Goal: Task Accomplishment & Management: Understand process/instructions

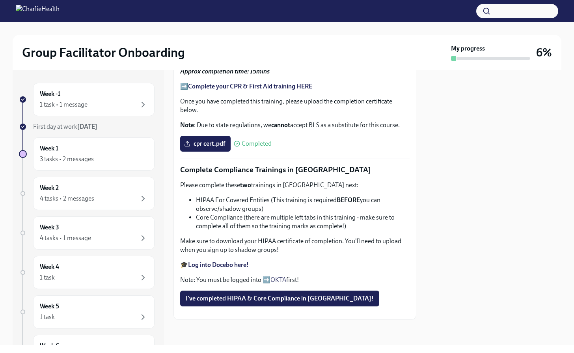
scroll to position [395, 0]
click at [216, 297] on span "I've completed HIPAA & Core Compliance in [GEOGRAPHIC_DATA]!" at bounding box center [280, 298] width 188 height 8
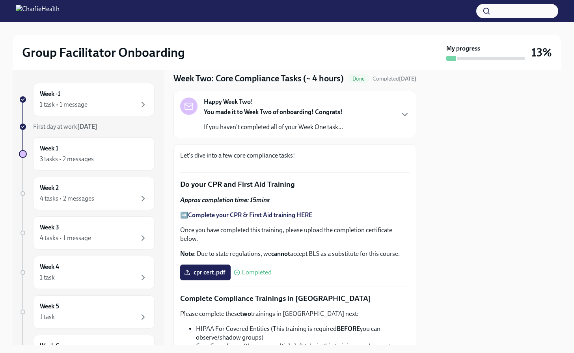
scroll to position [13, 0]
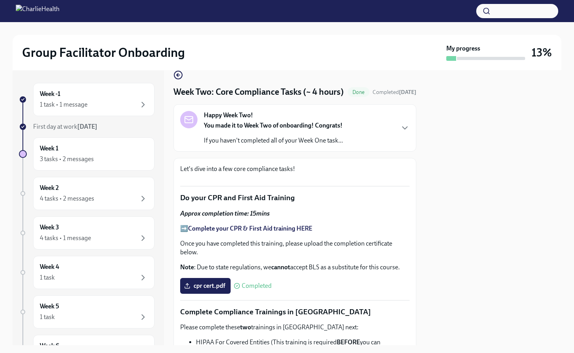
click at [322, 172] on p "Let's dive into a few core compliance tasks!" at bounding box center [294, 168] width 229 height 9
click at [119, 149] on div "Week 1 3 tasks • 2 messages" at bounding box center [94, 154] width 108 height 20
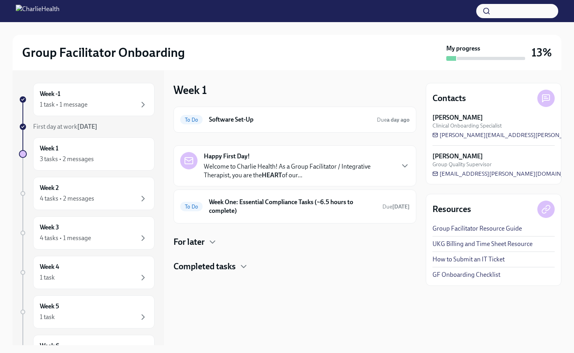
click at [194, 242] on h4 "For later" at bounding box center [188, 242] width 31 height 12
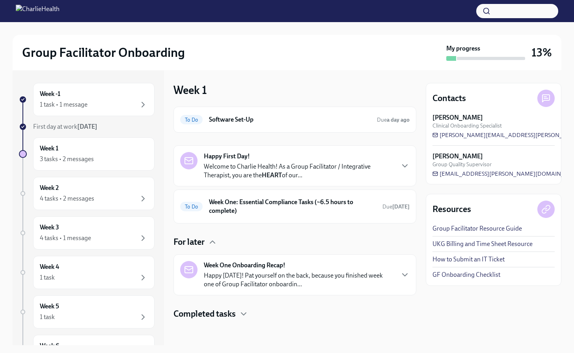
click at [199, 316] on h4 "Completed tasks" at bounding box center [204, 314] width 62 height 12
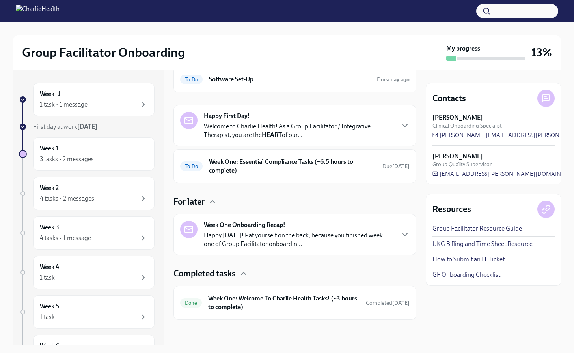
scroll to position [40, 0]
click at [244, 168] on h6 "Week One: Essential Compliance Tasks (~6.5 hours to complete)" at bounding box center [292, 165] width 167 height 17
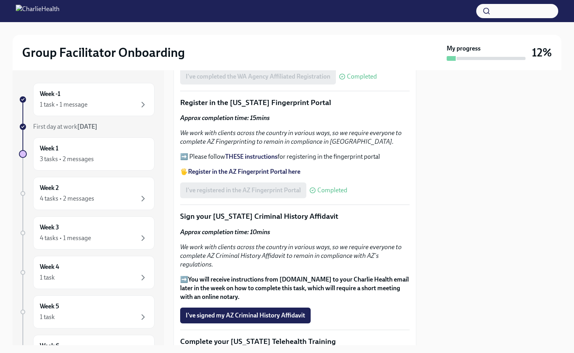
scroll to position [902, 0]
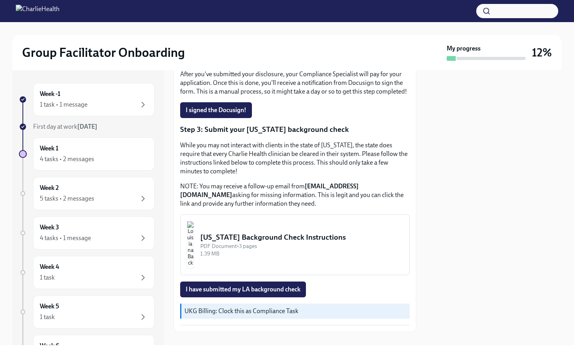
scroll to position [214, 0]
click at [244, 232] on div "[US_STATE] Background Check Instructions" at bounding box center [301, 237] width 203 height 10
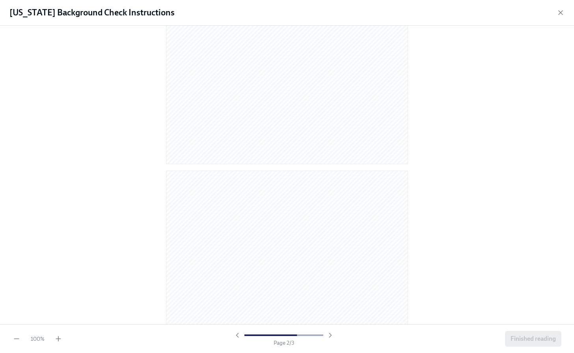
scroll to position [546, 0]
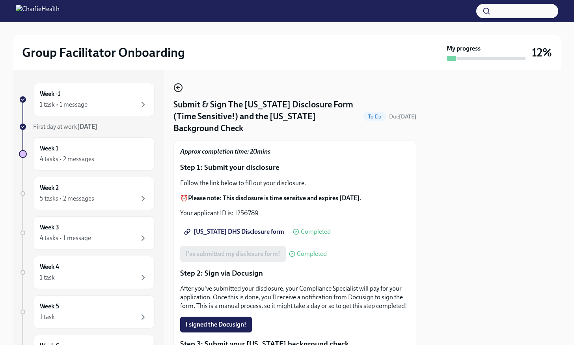
click at [180, 87] on icon "button" at bounding box center [177, 87] width 9 height 9
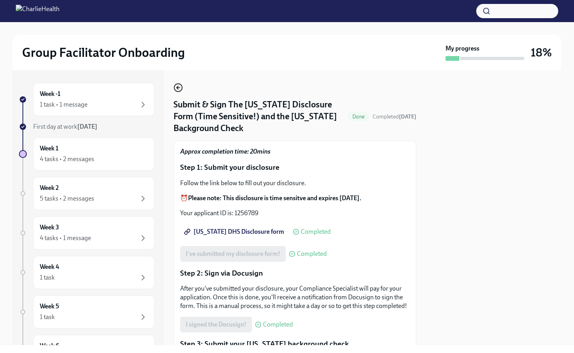
click at [176, 87] on icon "button" at bounding box center [177, 87] width 9 height 9
